Goal: Task Accomplishment & Management: Manage account settings

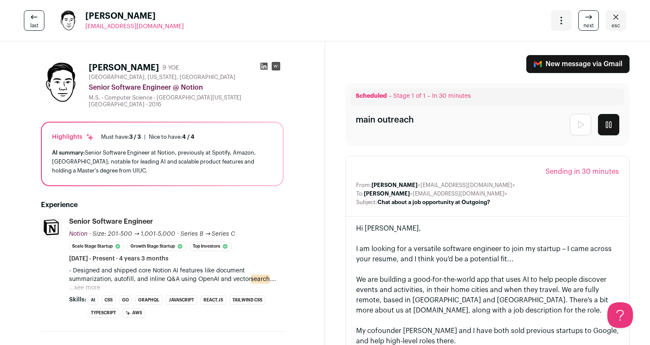
click at [587, 15] on icon at bounding box center [588, 17] width 10 height 10
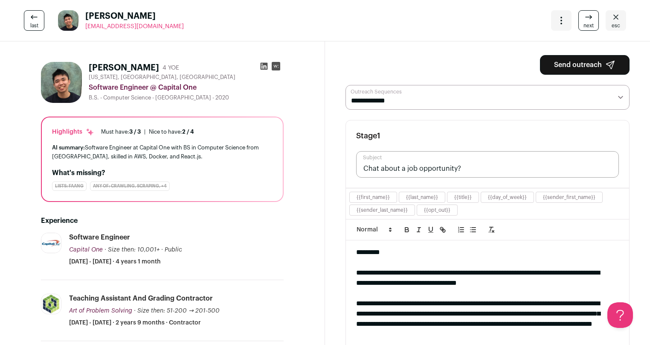
click at [452, 170] on input "Chat about a job opportunity?" at bounding box center [487, 164] width 263 height 26
type input "Chat about a job opportunity at Outgoing?"
click at [583, 15] on icon at bounding box center [588, 17] width 10 height 10
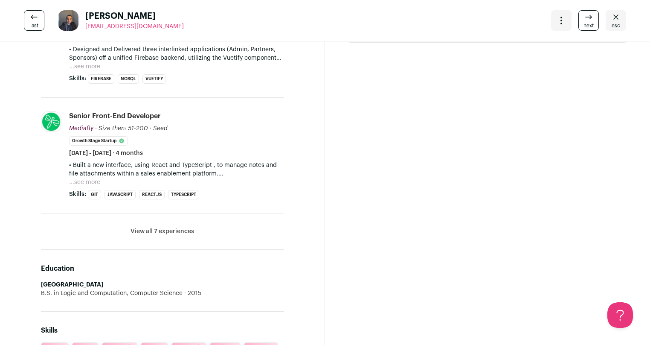
scroll to position [490, 0]
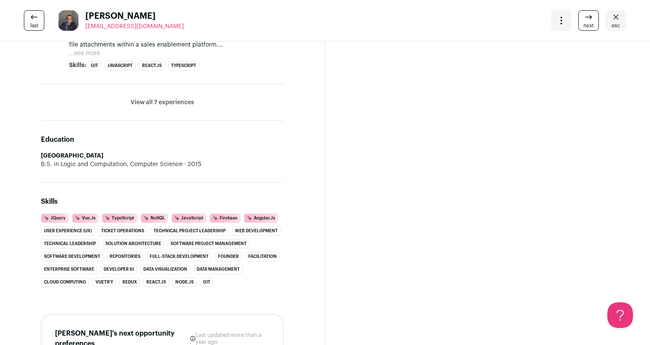
click at [583, 18] on icon at bounding box center [588, 17] width 10 height 10
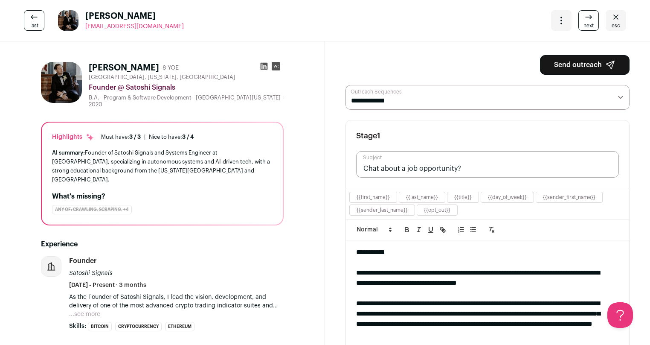
click at [583, 22] on span "next" at bounding box center [588, 25] width 10 height 7
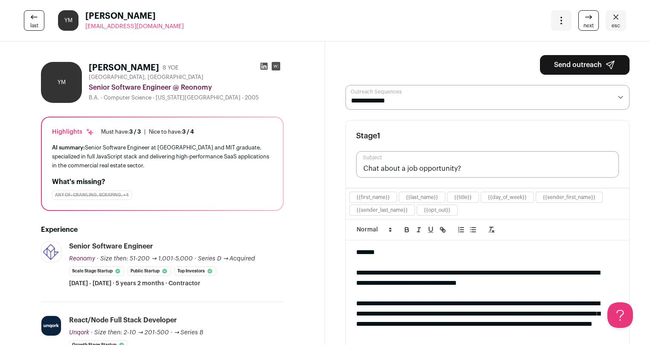
click at [583, 23] on span "next" at bounding box center [588, 25] width 10 height 7
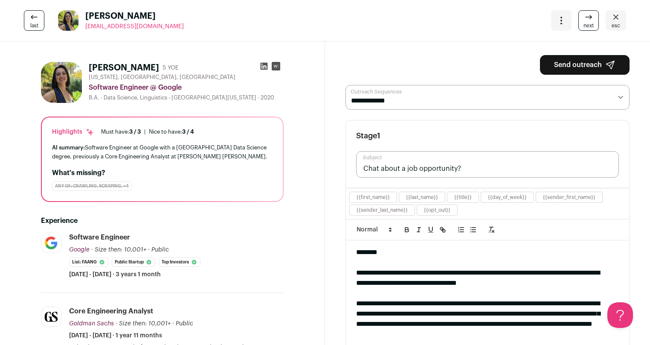
click at [583, 25] on span "next" at bounding box center [588, 25] width 10 height 7
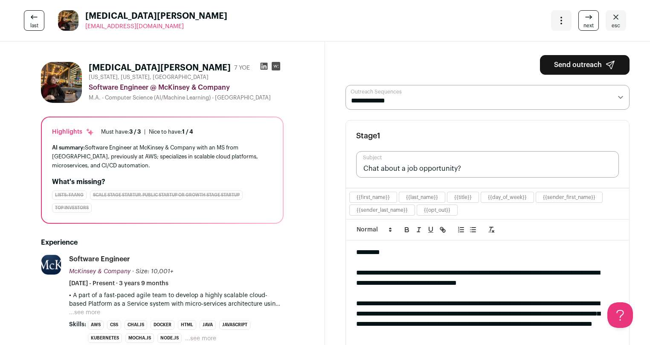
click at [93, 314] on button "...see more" at bounding box center [84, 312] width 31 height 9
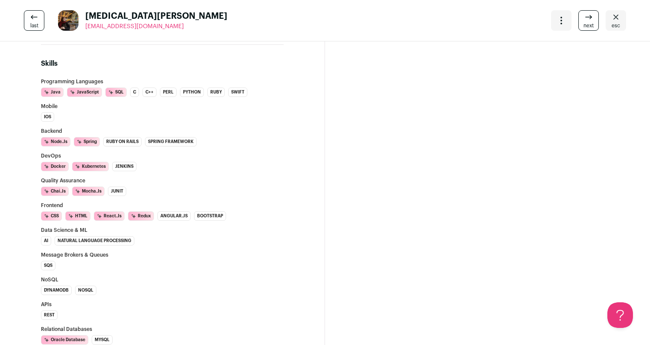
scroll to position [849, 0]
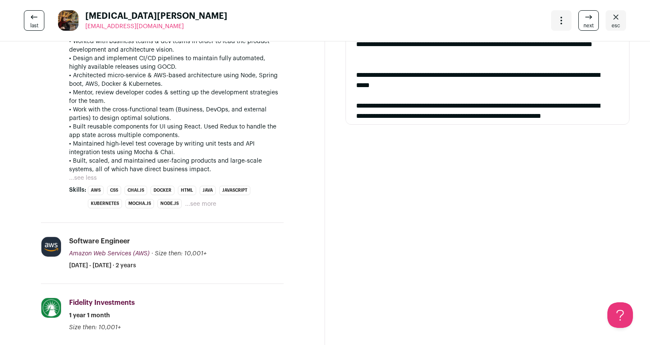
scroll to position [257, 0]
